Goal: Book appointment/travel/reservation

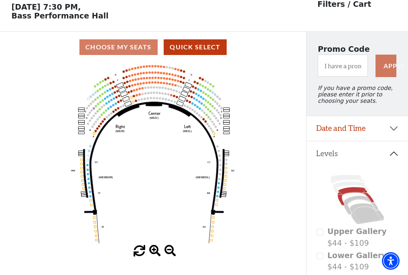
scroll to position [37, 0]
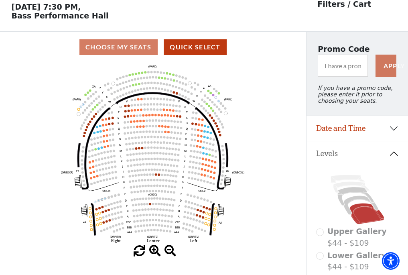
scroll to position [37, 0]
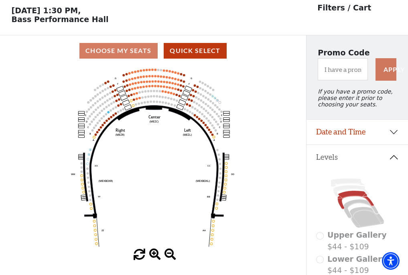
scroll to position [37, 0]
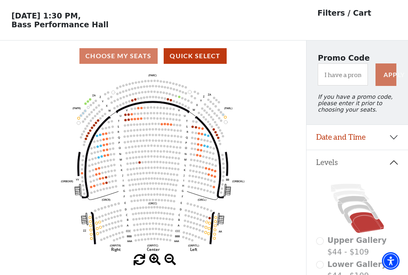
scroll to position [37, 0]
